Goal: Check status: Check status

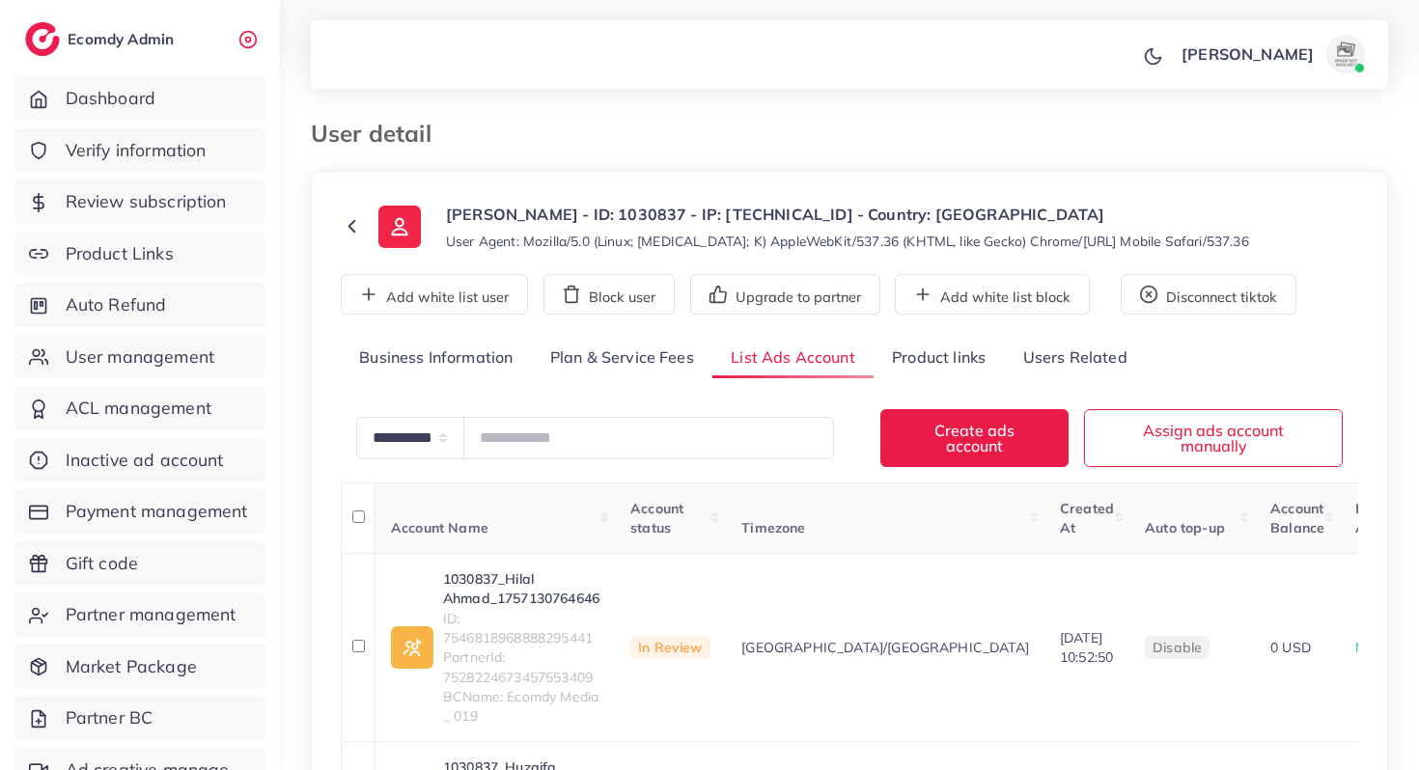
click at [180, 164] on link "Verify information" at bounding box center [139, 150] width 251 height 44
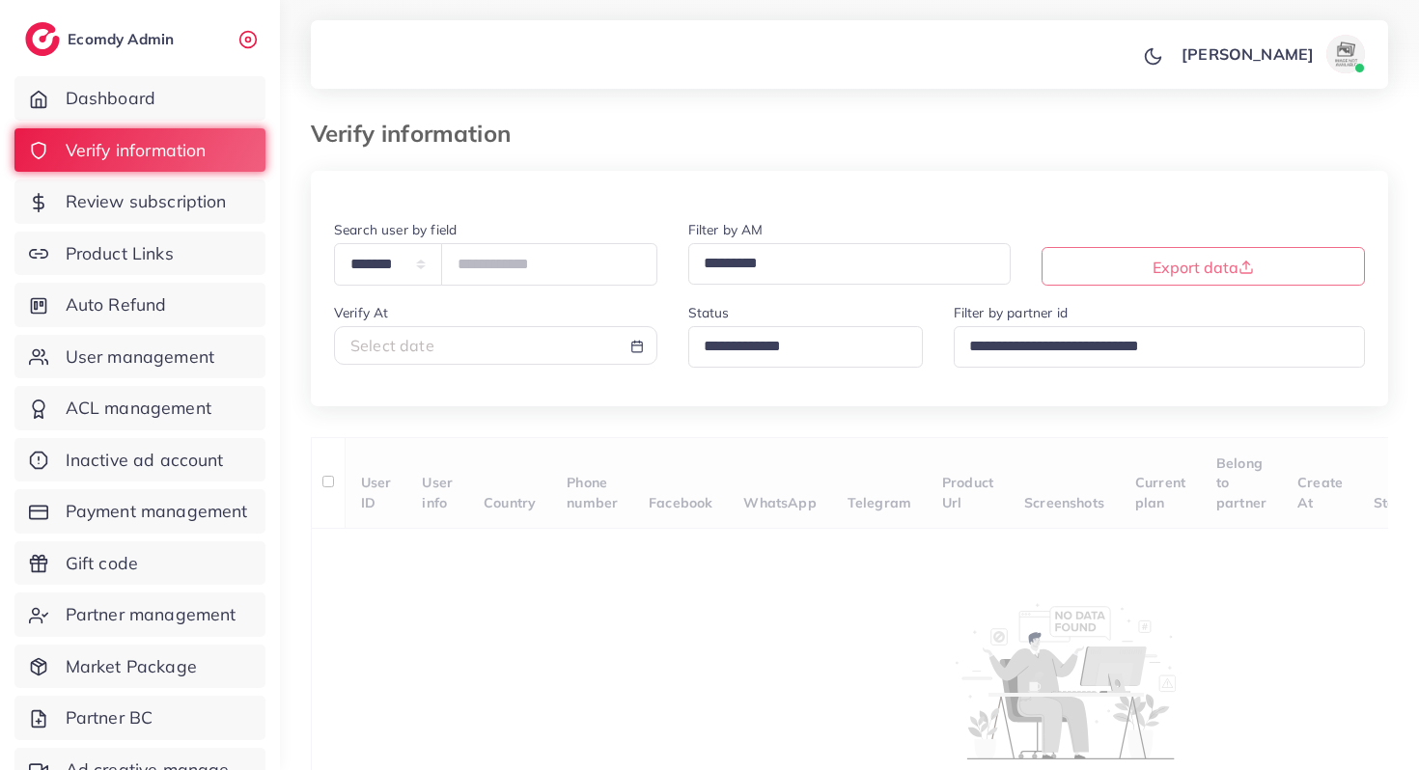
click at [455, 348] on div "Select date" at bounding box center [495, 346] width 290 height 22
select select "*"
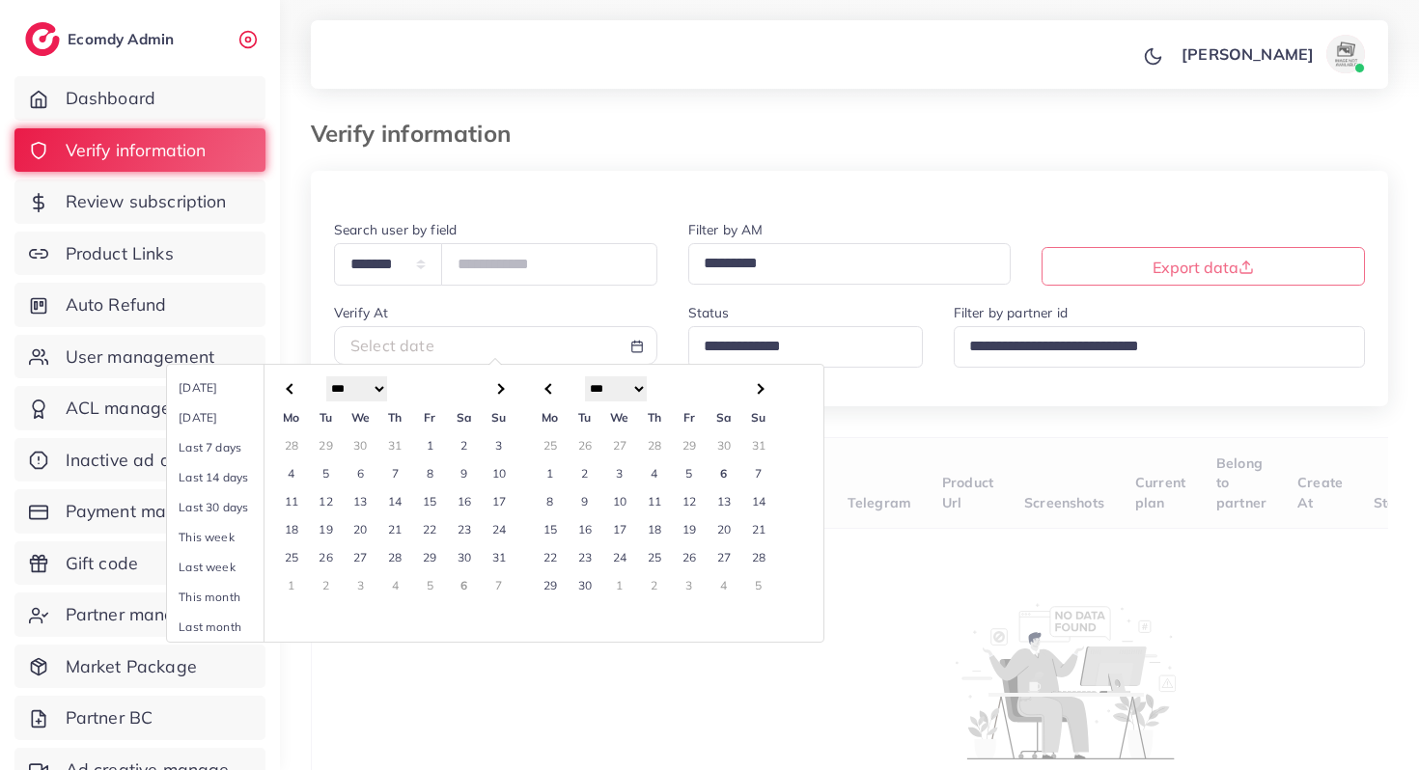
click at [693, 474] on td "5" at bounding box center [689, 473] width 35 height 28
click at [719, 479] on td "6" at bounding box center [723, 473] width 35 height 28
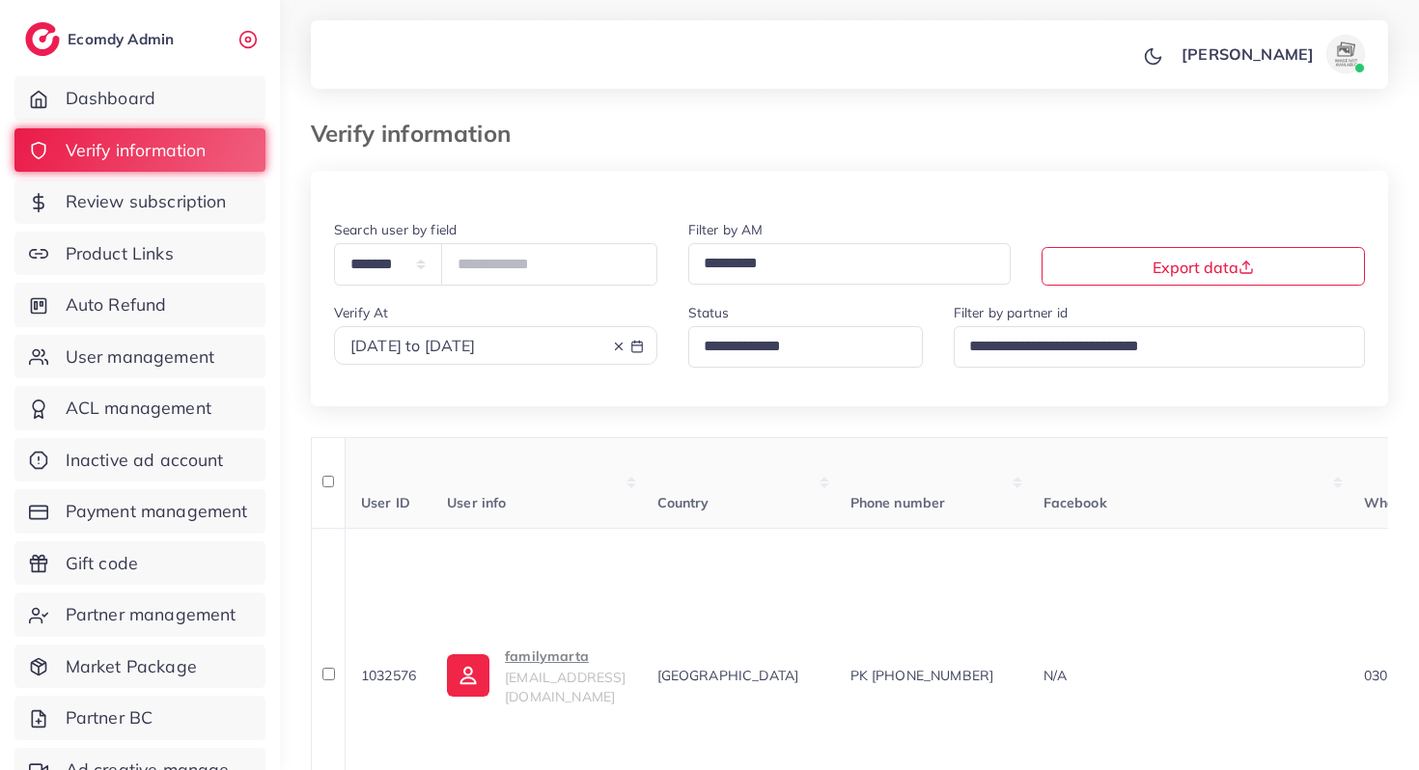
click at [742, 357] on input "Search for option" at bounding box center [797, 347] width 201 height 30
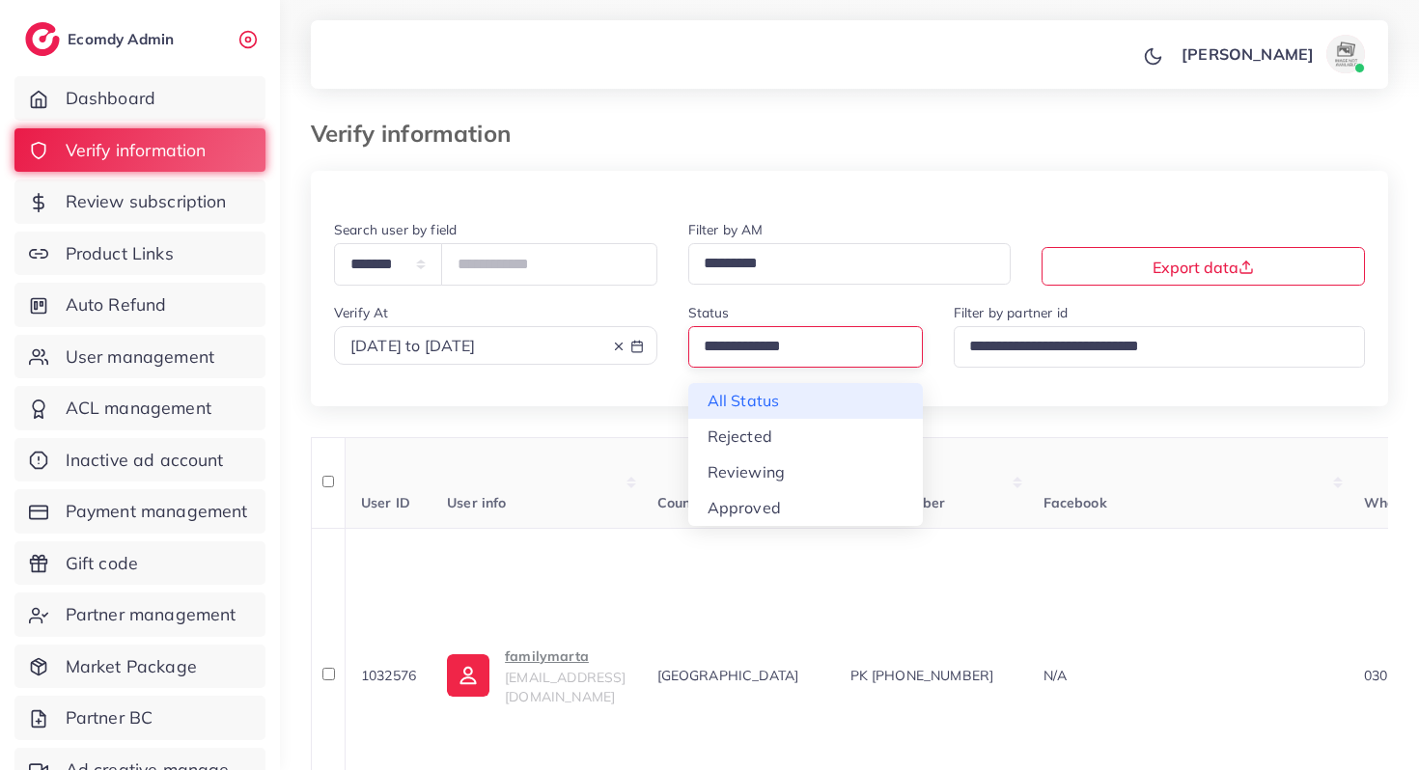
click at [748, 400] on div "**********" at bounding box center [849, 312] width 1077 height 188
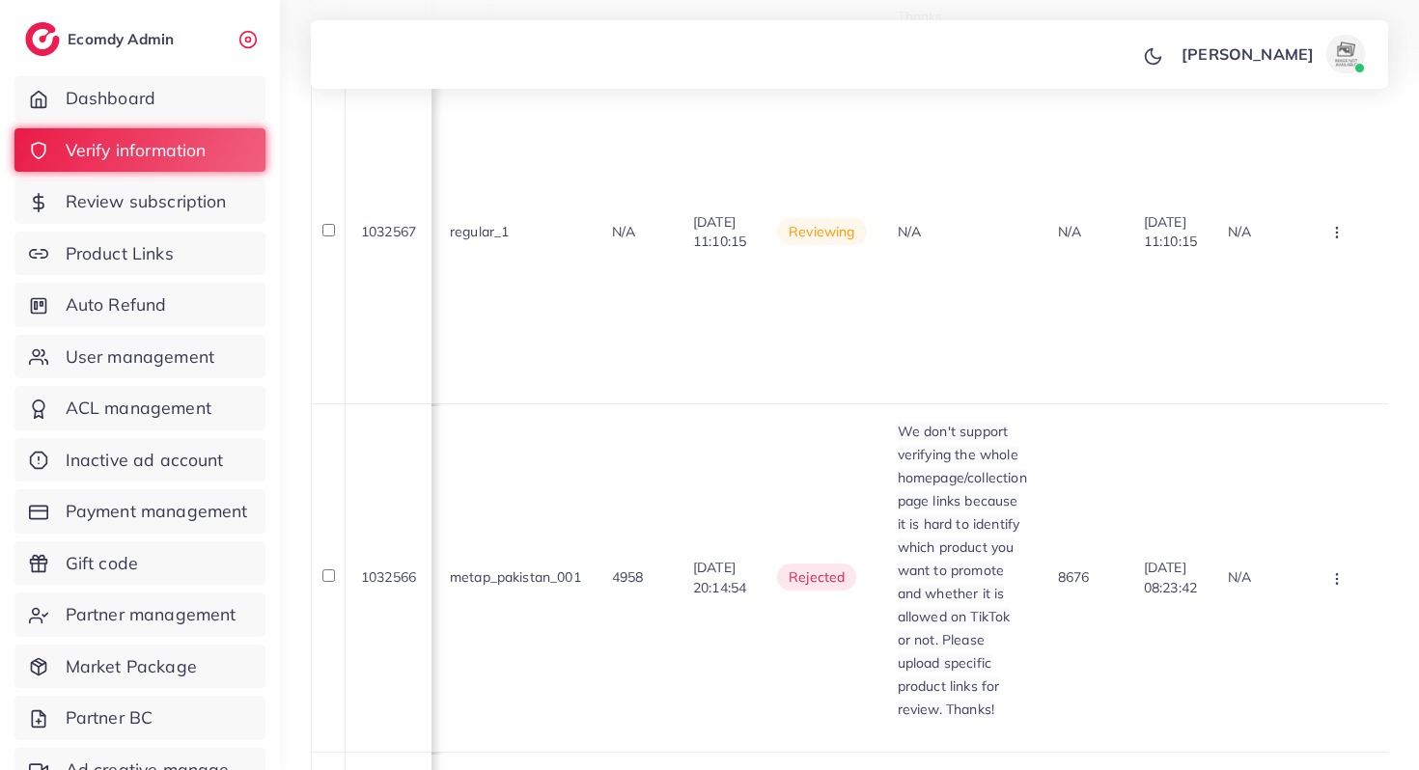
scroll to position [1939, 0]
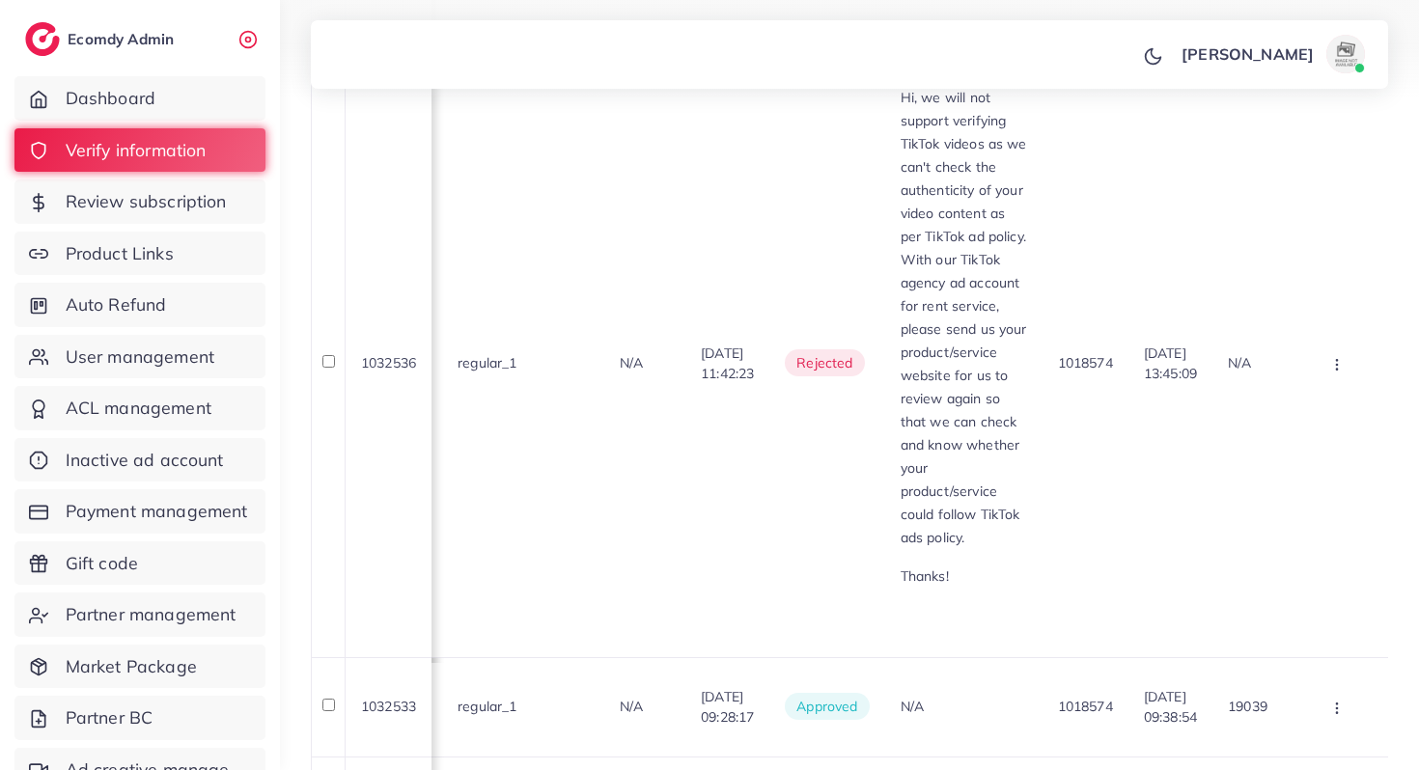
scroll to position [2026, 0]
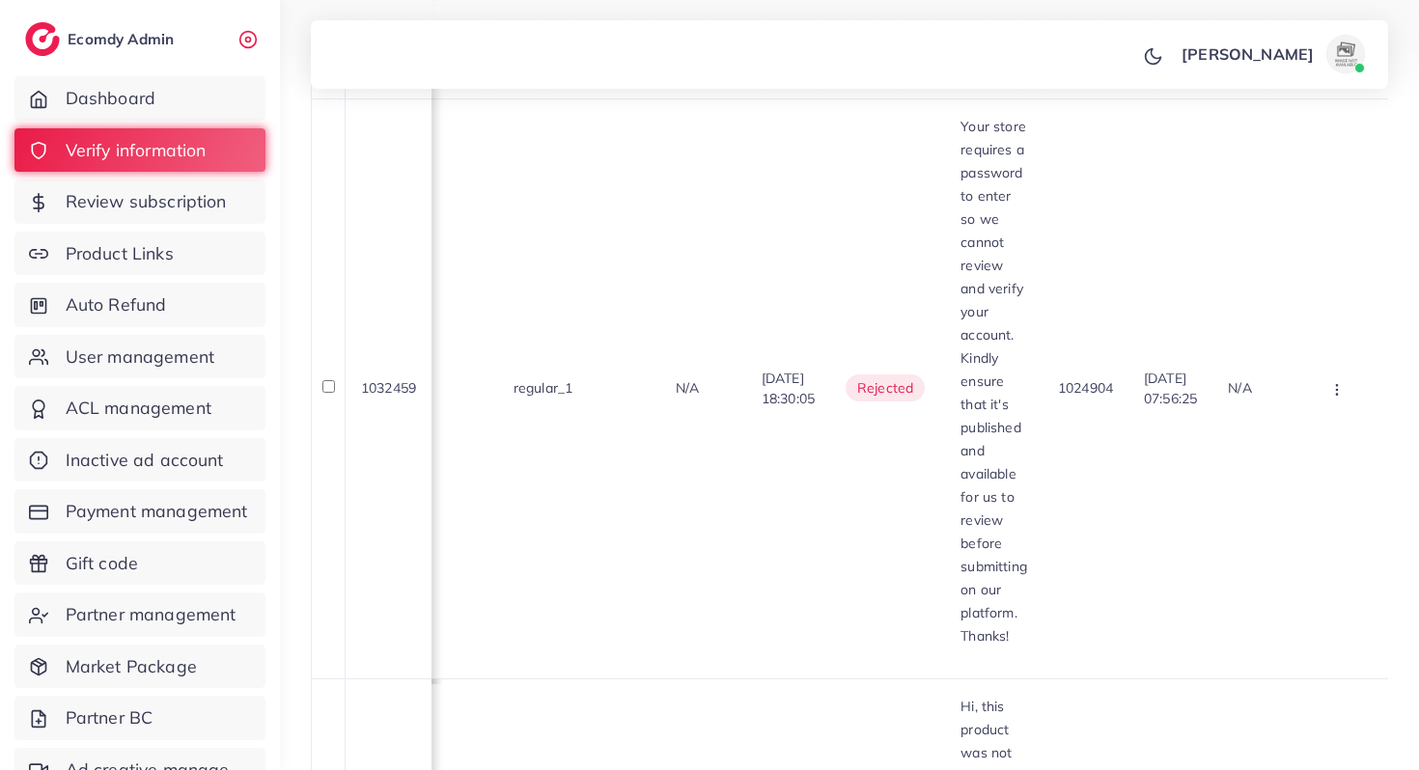
scroll to position [1945, 0]
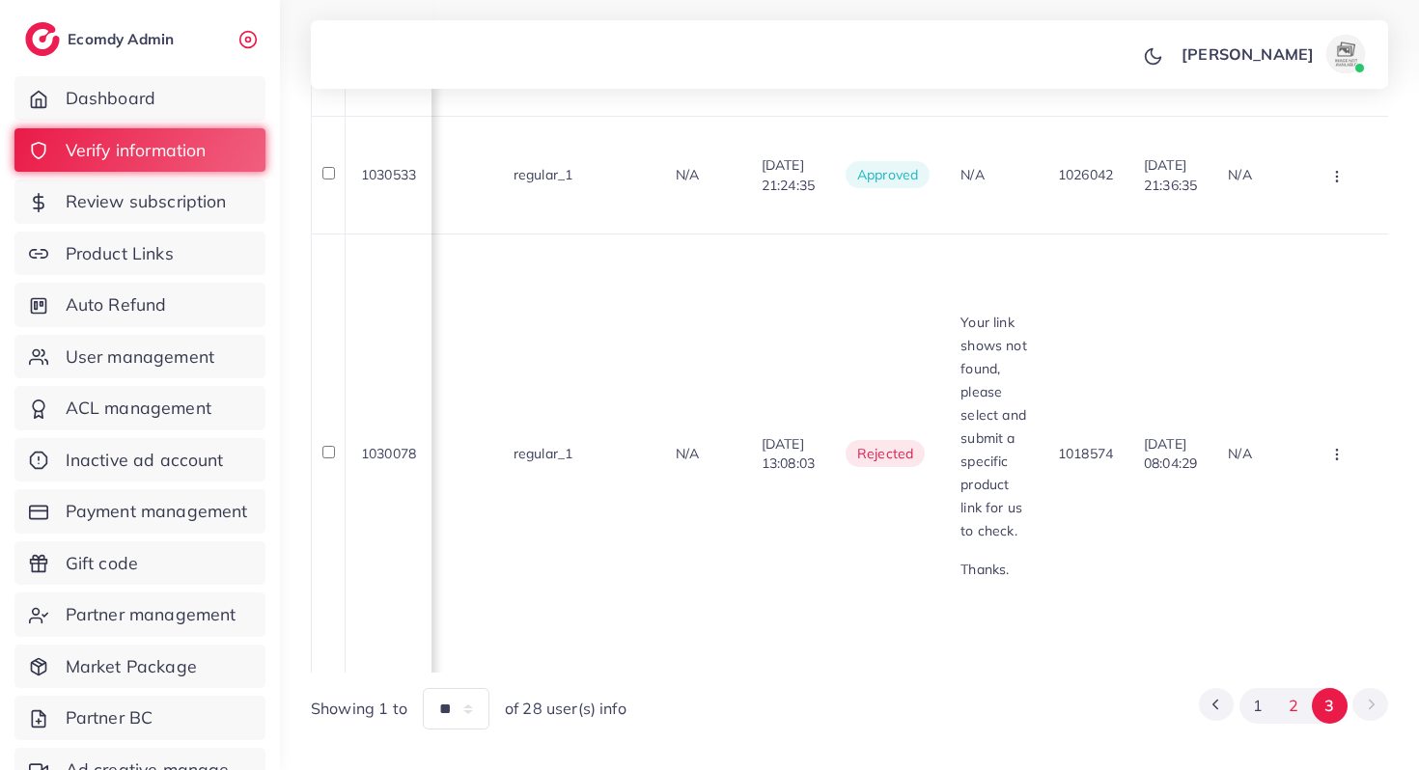
click at [1294, 688] on button "2" at bounding box center [1293, 706] width 36 height 36
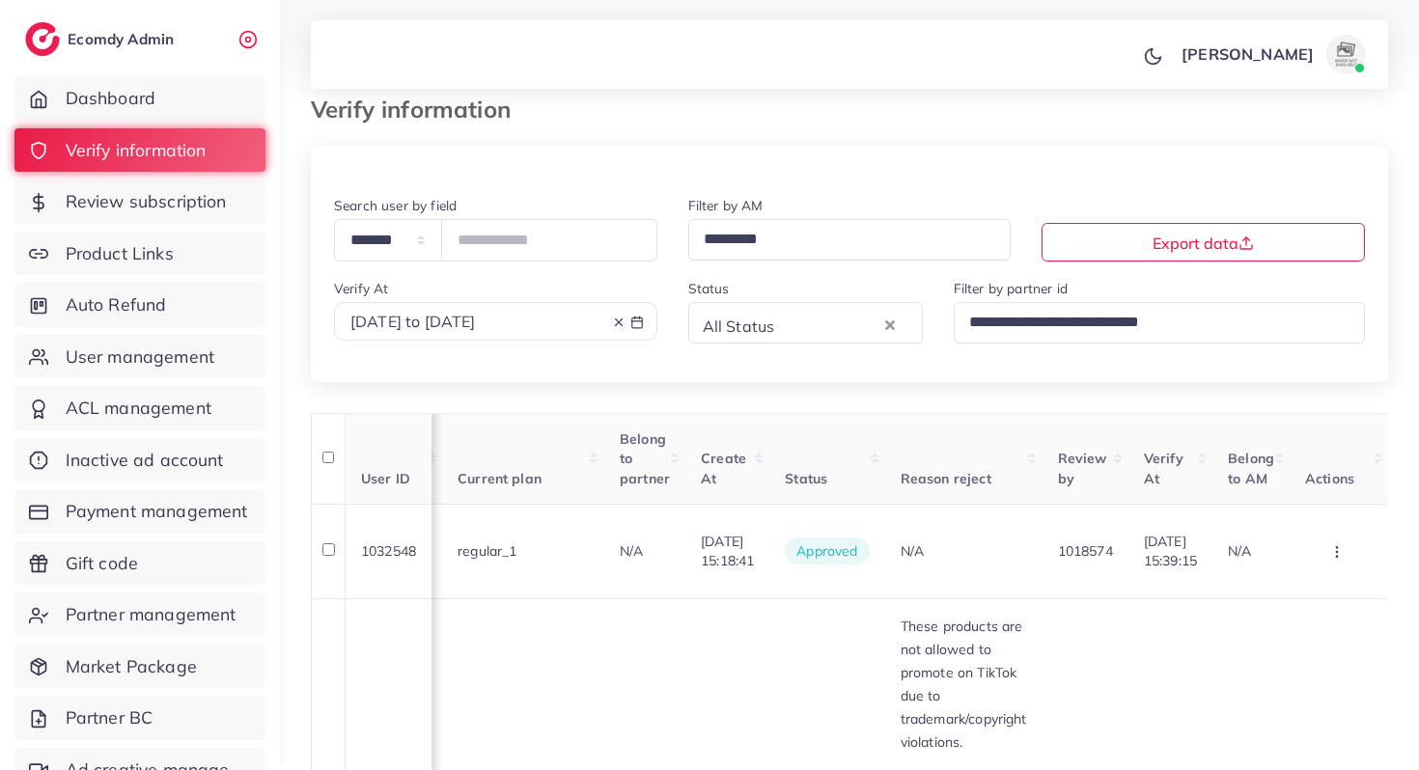
scroll to position [0, 0]
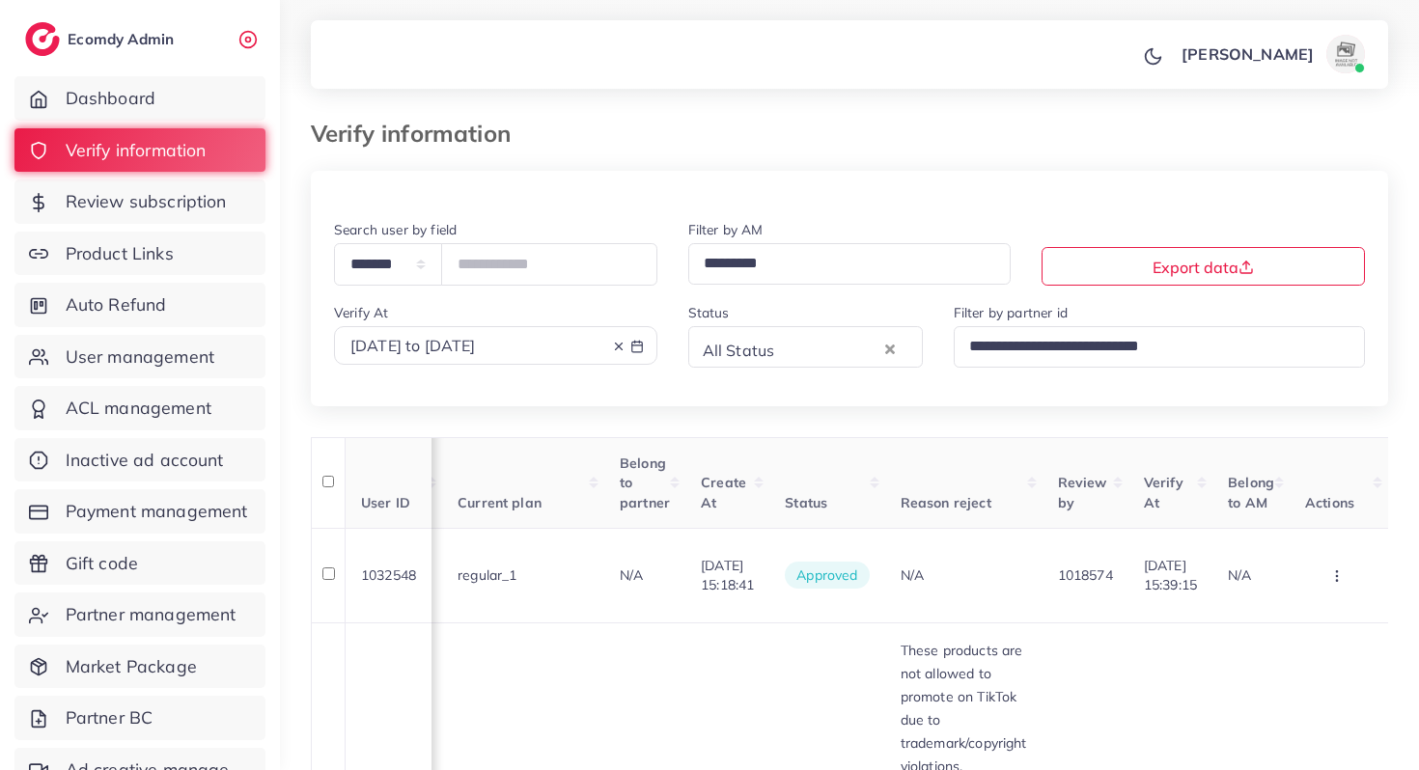
click at [476, 344] on span "[DATE] to [DATE]" at bounding box center [412, 345] width 125 height 19
select select "*"
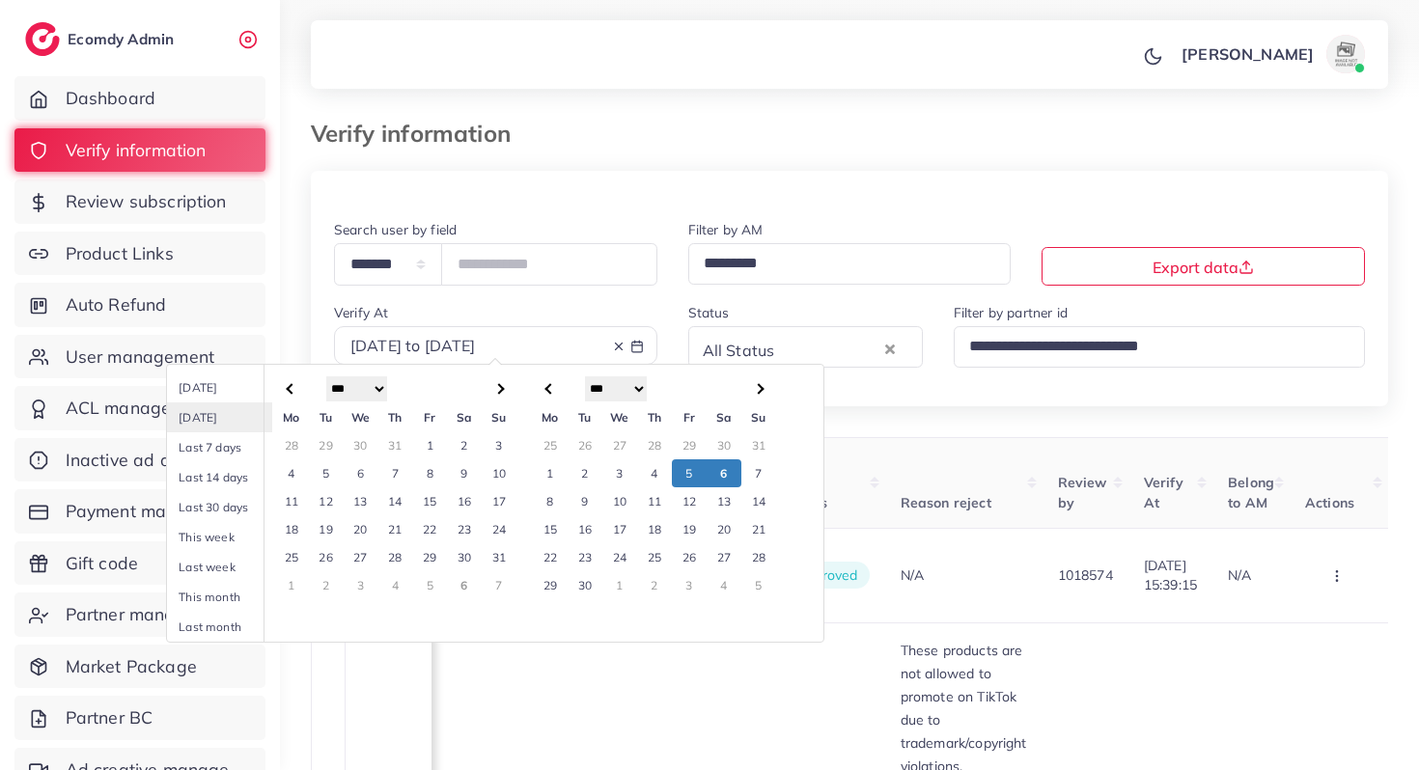
click at [725, 479] on td "6" at bounding box center [723, 473] width 35 height 28
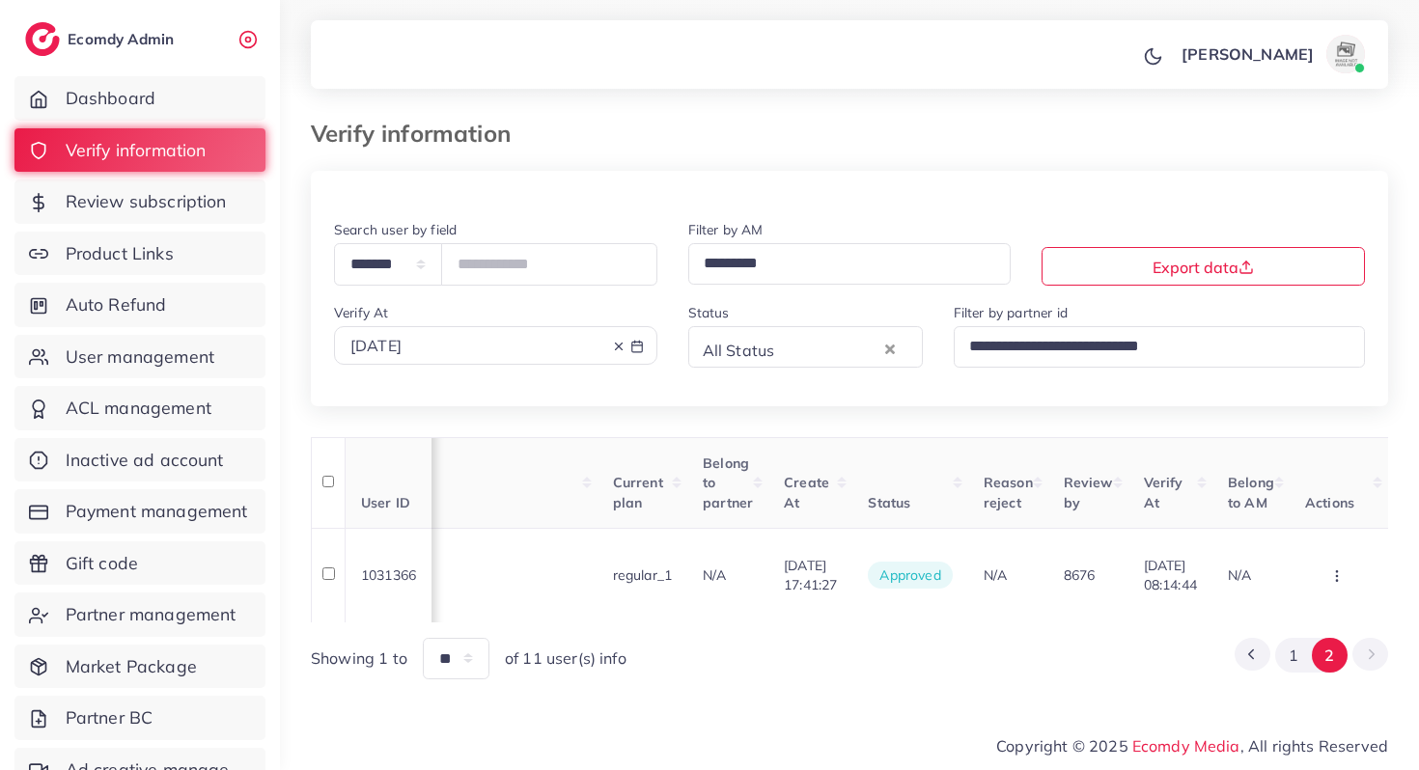
scroll to position [4, 0]
click at [561, 342] on div "[DATE]" at bounding box center [495, 346] width 290 height 22
select select "*"
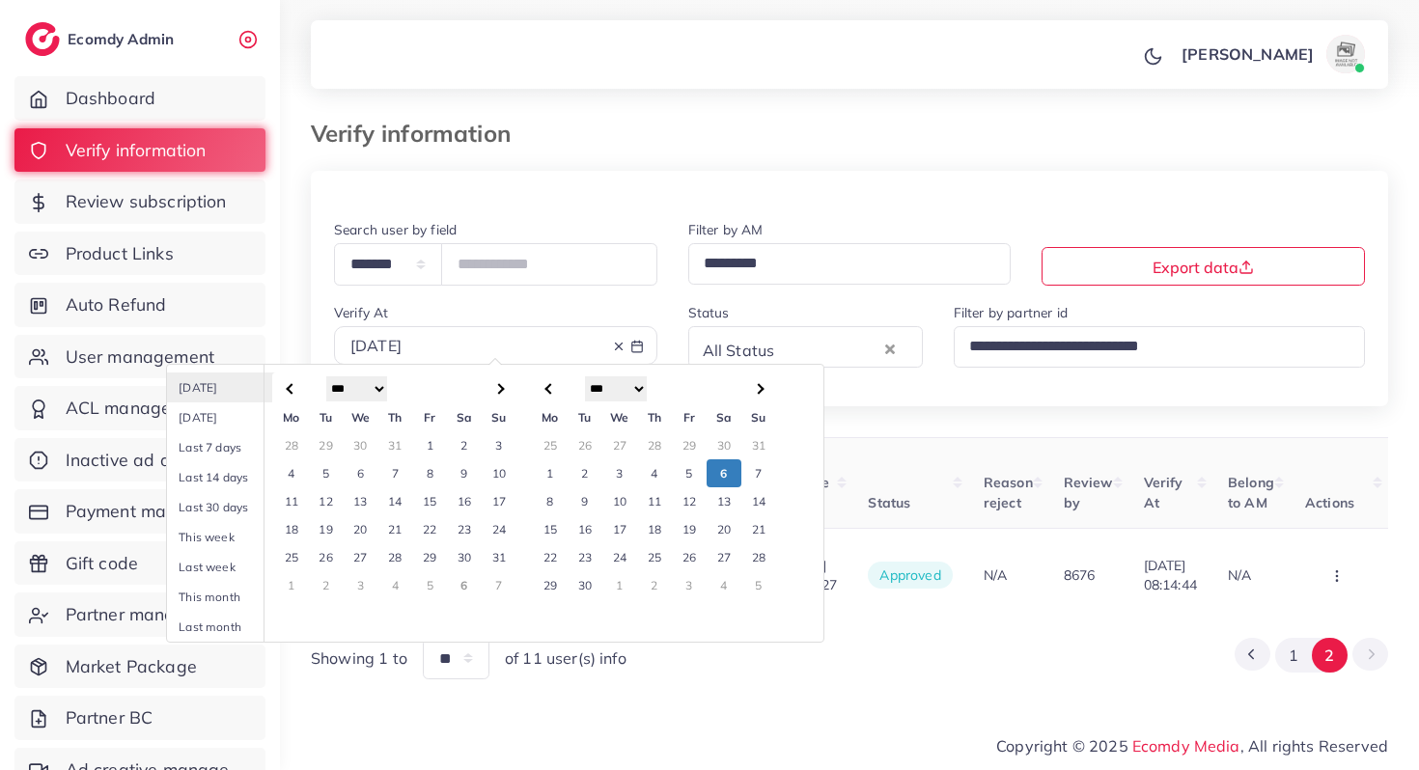
click at [690, 471] on td "5" at bounding box center [689, 473] width 35 height 28
click at [717, 472] on td "6" at bounding box center [723, 473] width 35 height 28
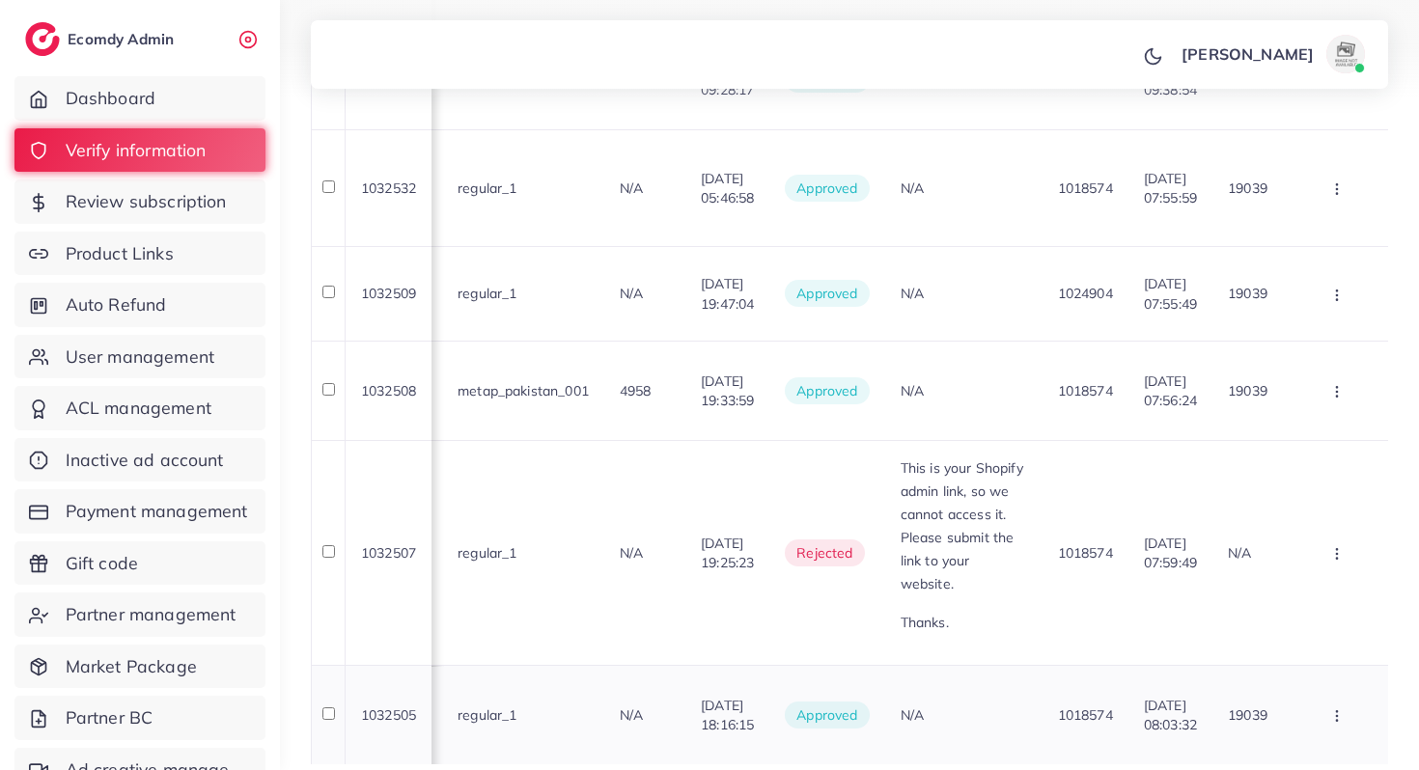
scroll to position [2046, 0]
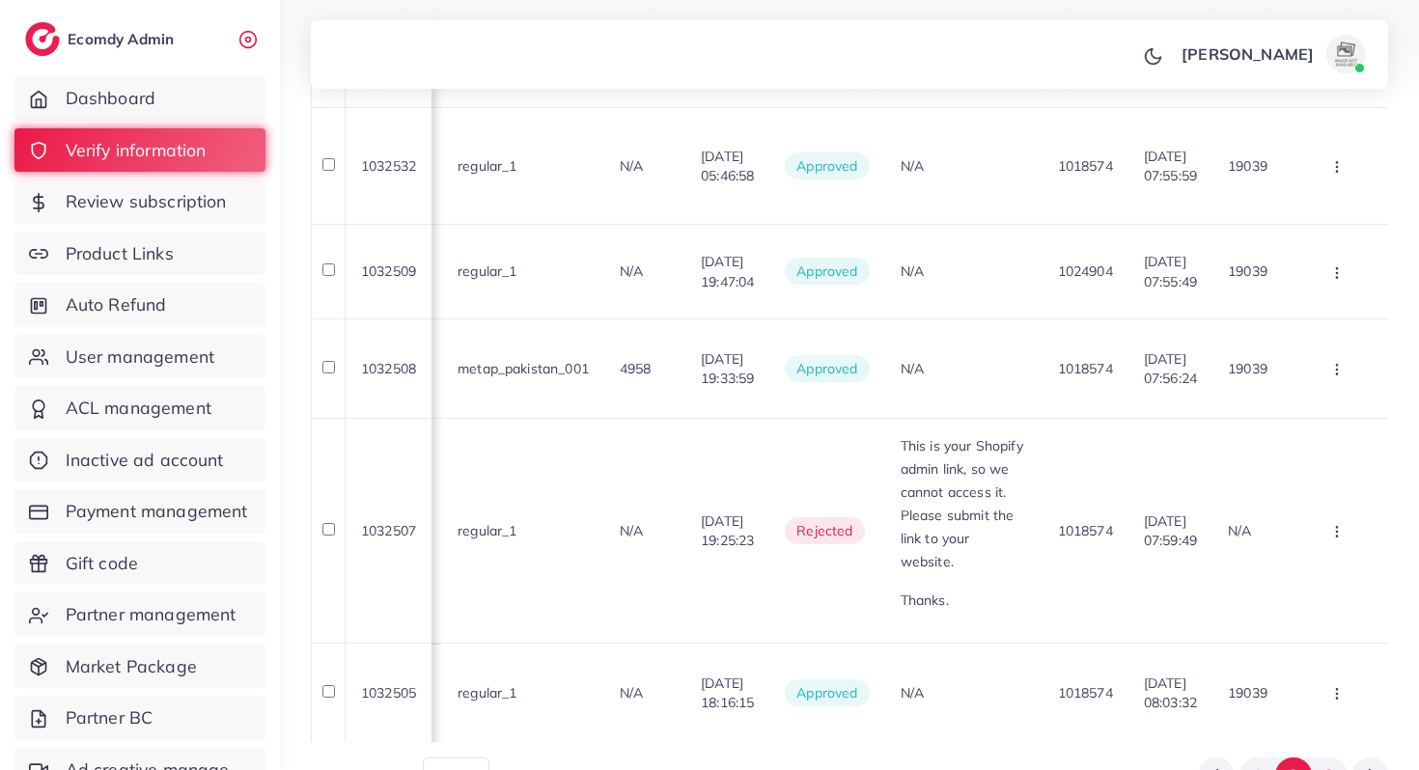
click at [1322, 758] on button "3" at bounding box center [1329, 776] width 36 height 36
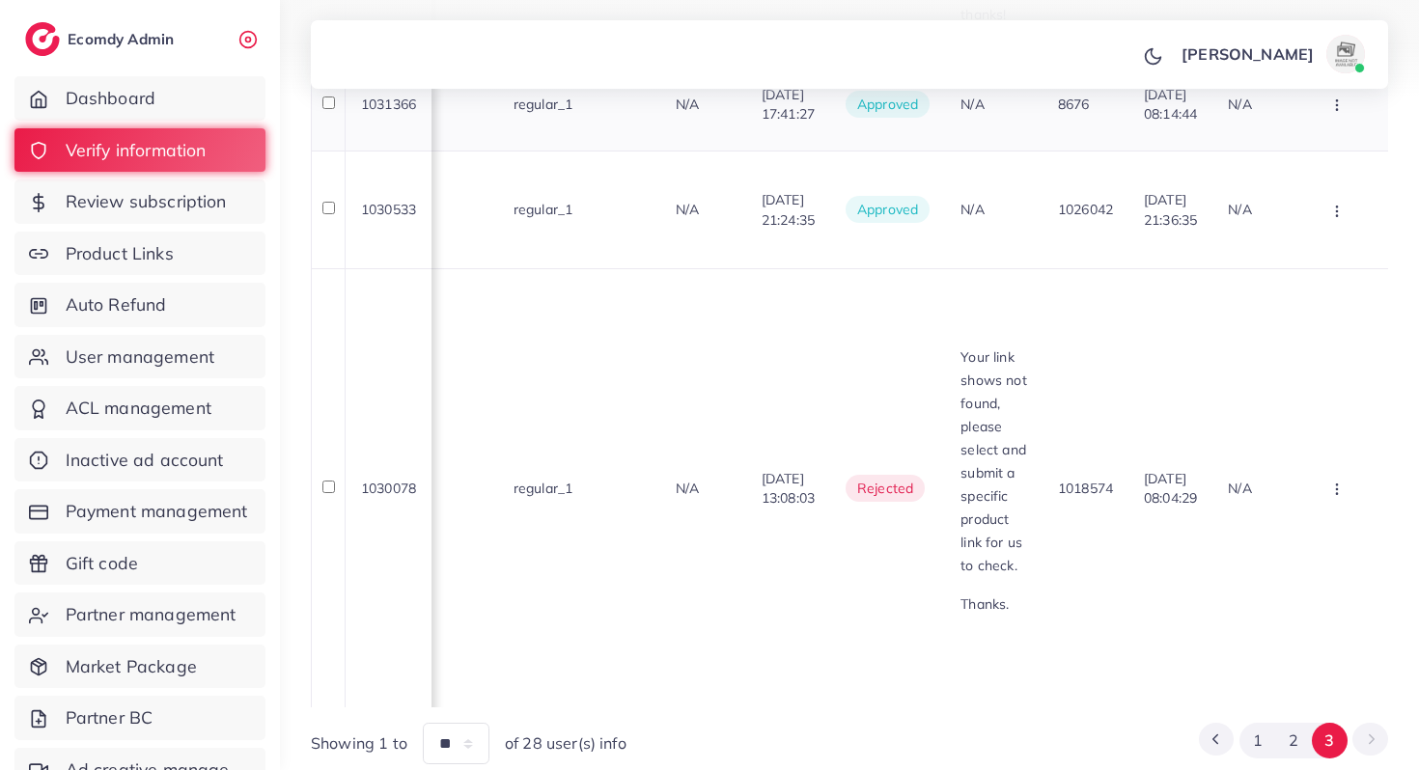
scroll to position [1945, 0]
